Goal: Task Accomplishment & Management: Use online tool/utility

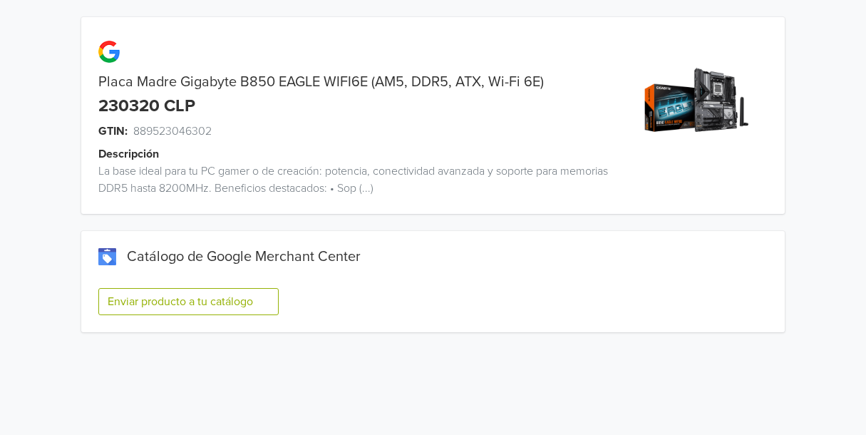
click at [205, 307] on button "Enviar producto a tu catálogo" at bounding box center [188, 301] width 180 height 27
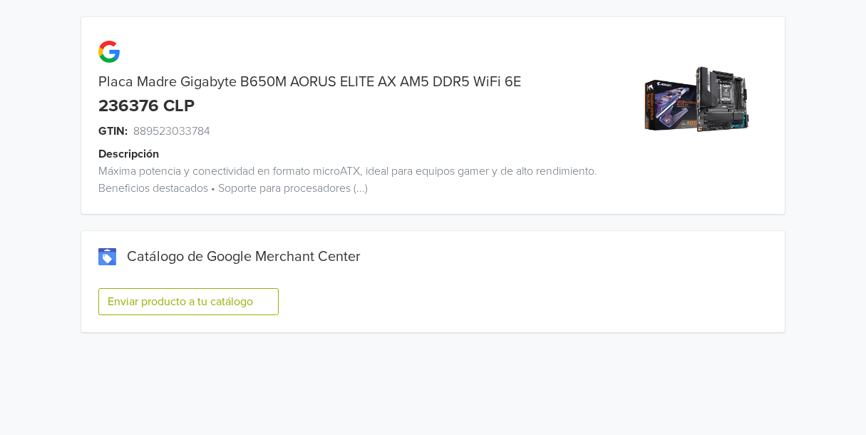
click at [153, 297] on button "Enviar producto a tu catálogo" at bounding box center [188, 301] width 180 height 27
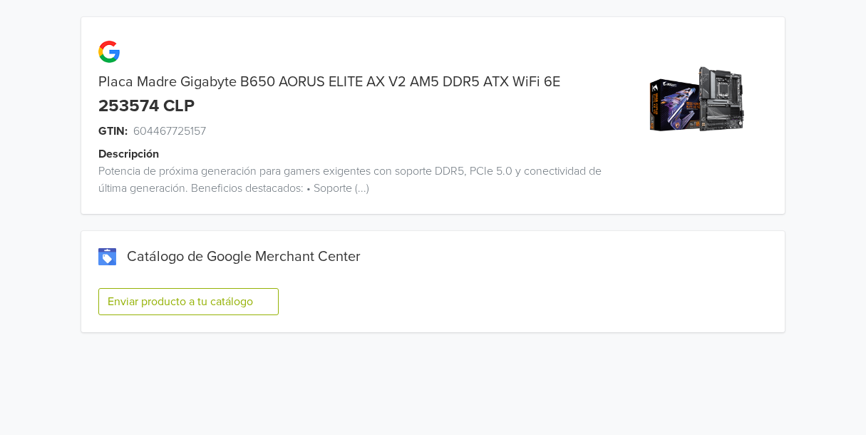
click at [206, 300] on button "Enviar producto a tu catálogo" at bounding box center [188, 301] width 180 height 27
